Goal: Information Seeking & Learning: Learn about a topic

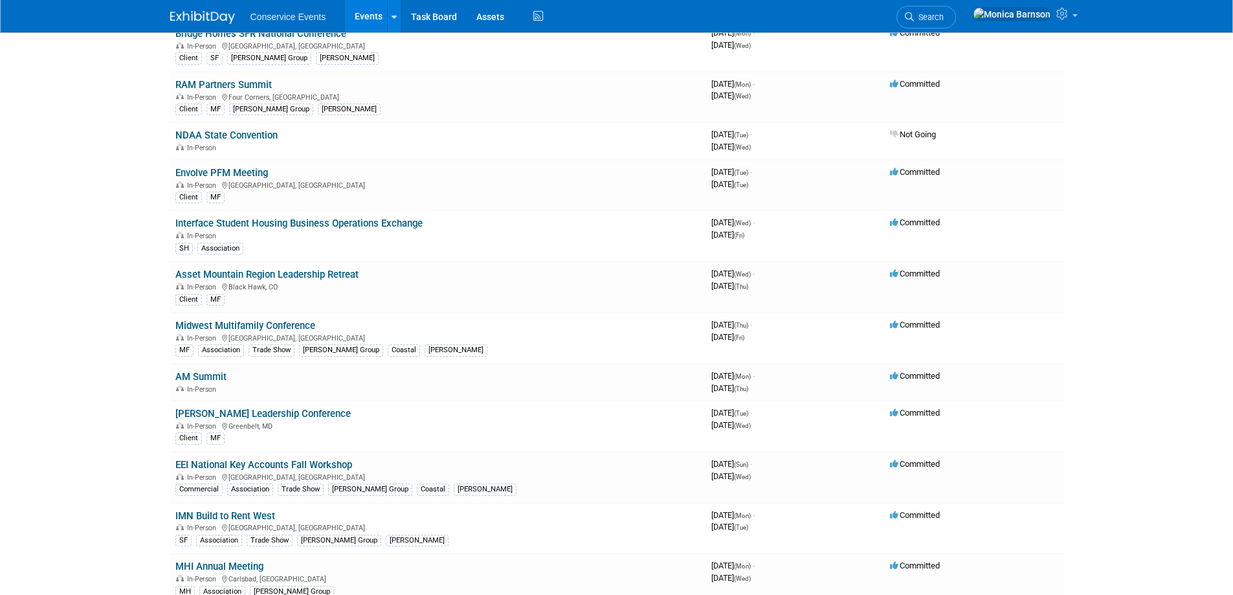
scroll to position [647, 0]
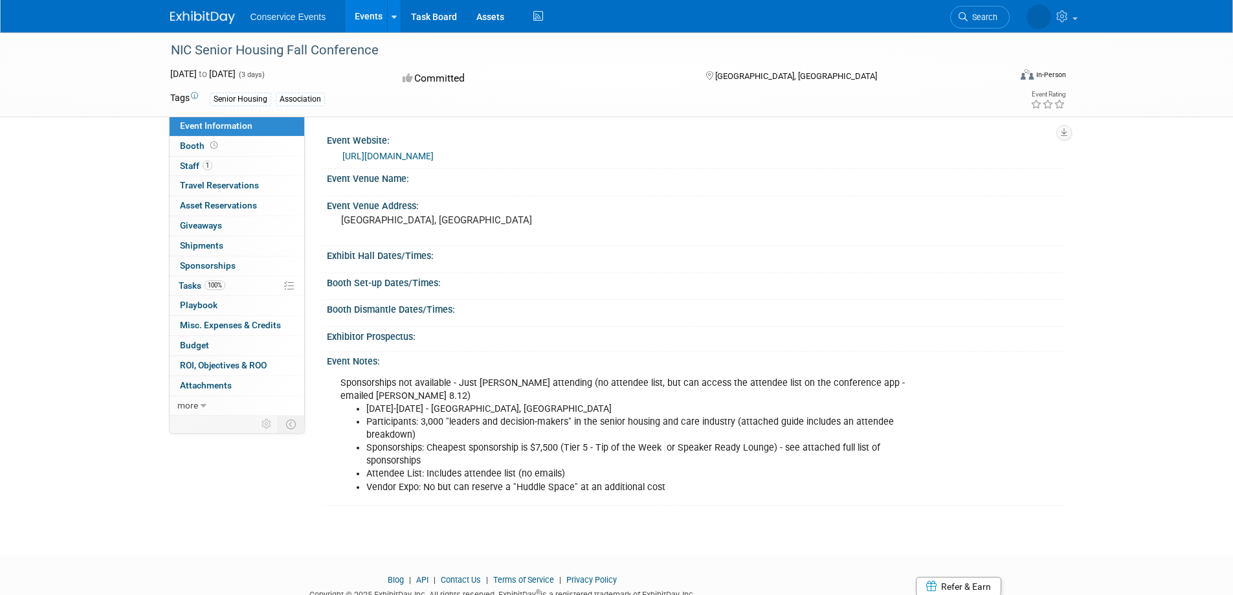
click at [216, 51] on div "NIC Senior Housing Fall Conference" at bounding box center [578, 50] width 824 height 23
copy div "NIC Senior Housing Fall Conference"
click at [363, 157] on link "https://fallconference.nic.org/" at bounding box center [387, 156] width 91 height 10
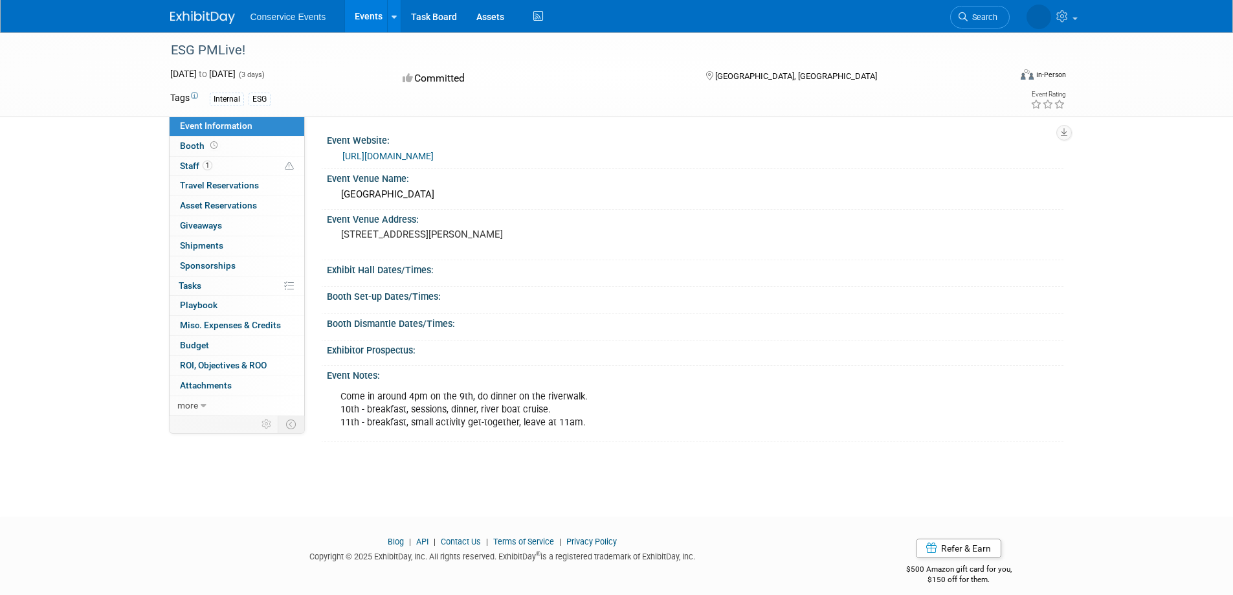
click at [201, 49] on div "ESG PMLive!" at bounding box center [578, 50] width 824 height 23
copy div "ESG PMLive!"
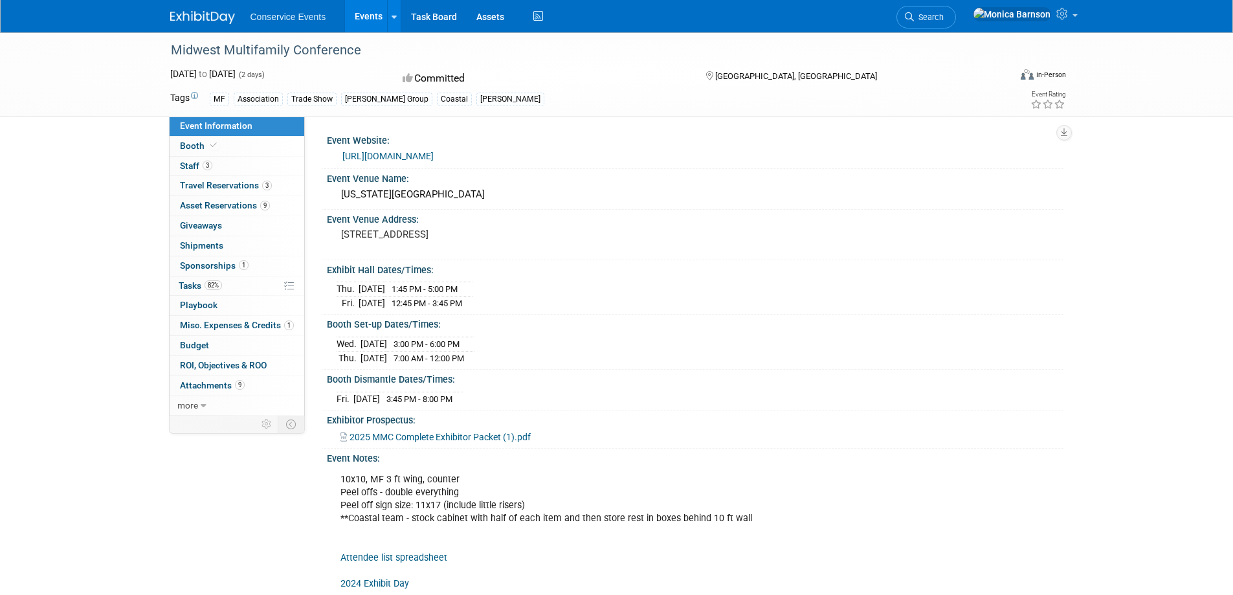
click at [212, 47] on div "Midwest Multifamily Conference" at bounding box center [578, 50] width 824 height 23
copy div "Midwest Multifamily Conference"
click at [394, 157] on link "https://www.iaaonline.net/events/midwest-multifamily-conference-2025" at bounding box center [387, 156] width 91 height 10
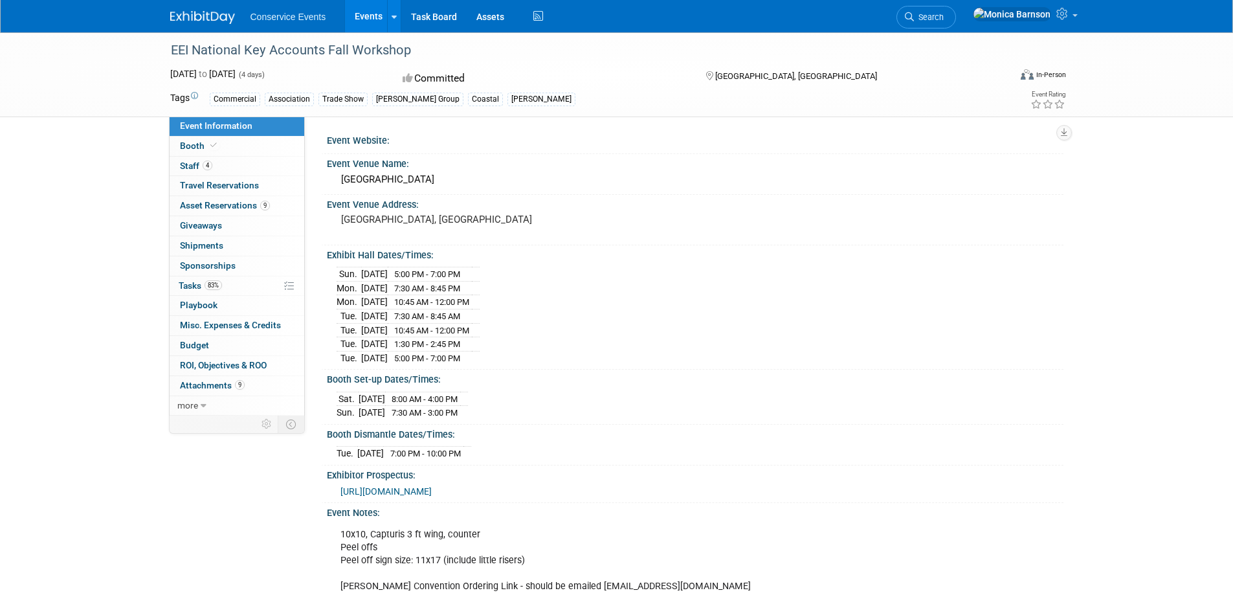
click at [223, 52] on div "EEI National Key Accounts Fall Workshop" at bounding box center [578, 50] width 824 height 23
copy div "EEI National Key Accounts Fall Workshop"
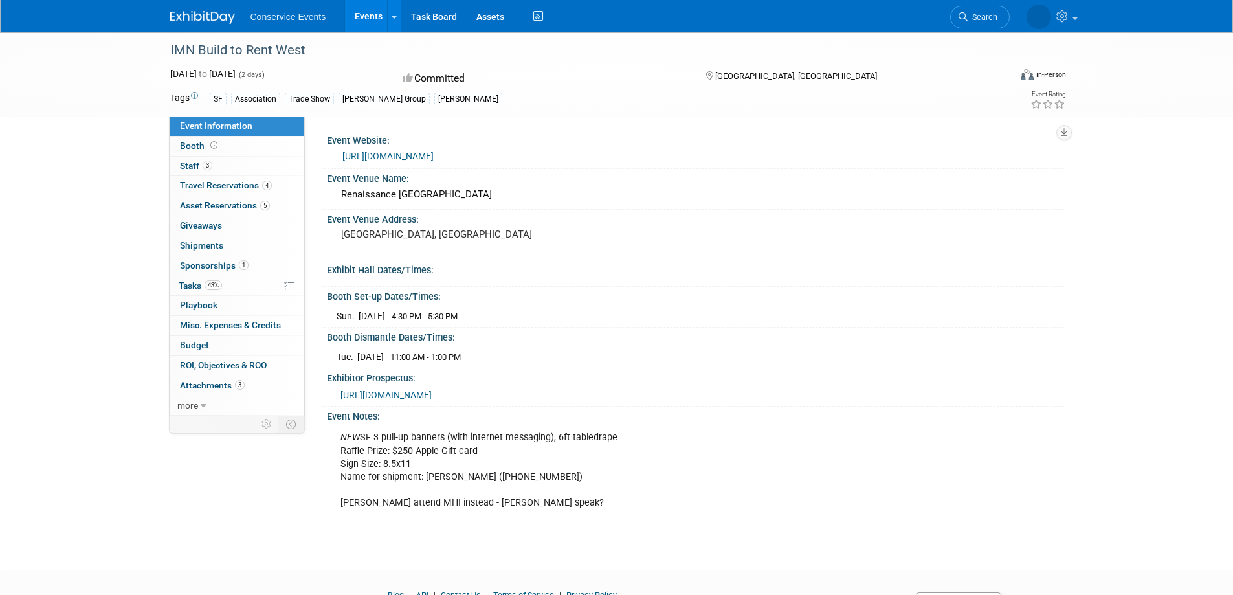
click at [228, 50] on div "IMN Build to Rent West" at bounding box center [578, 50] width 824 height 23
copy div "IMN Build to Rent West"
click at [366, 151] on link "https://informaconnect.com/imn-btr-fall/" at bounding box center [387, 156] width 91 height 10
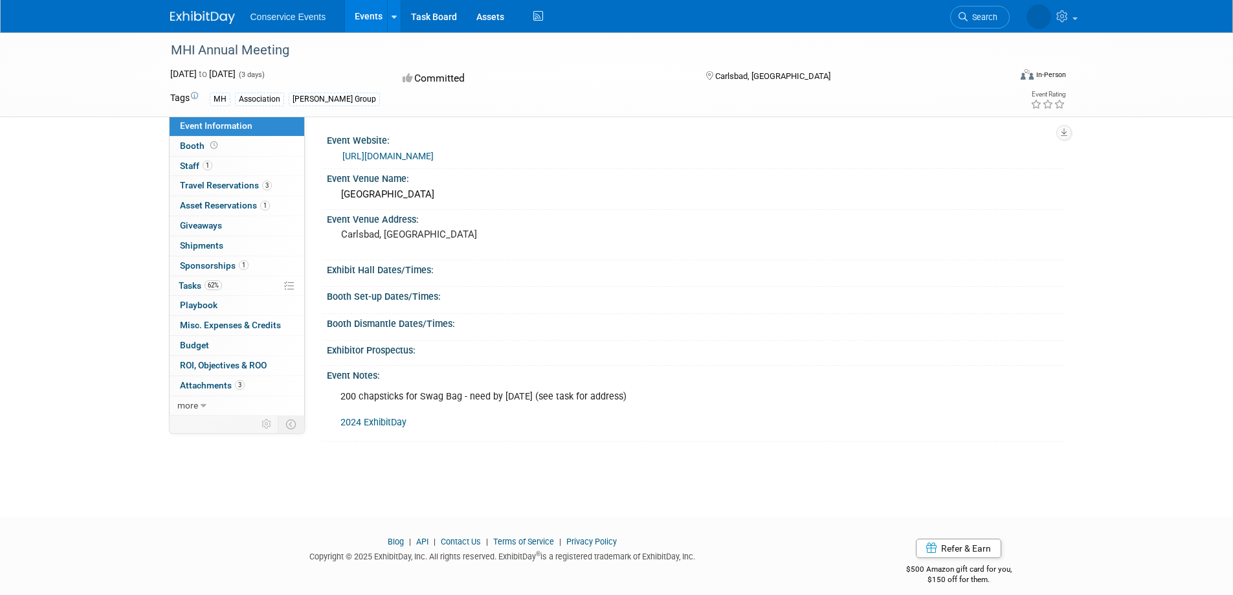
click at [236, 43] on div "MHI Annual Meeting" at bounding box center [578, 50] width 824 height 23
copy div "MHI Annual Meeting"
click at [375, 158] on link "[URL][DOMAIN_NAME]" at bounding box center [387, 156] width 91 height 10
